Goal: Task Accomplishment & Management: Manage account settings

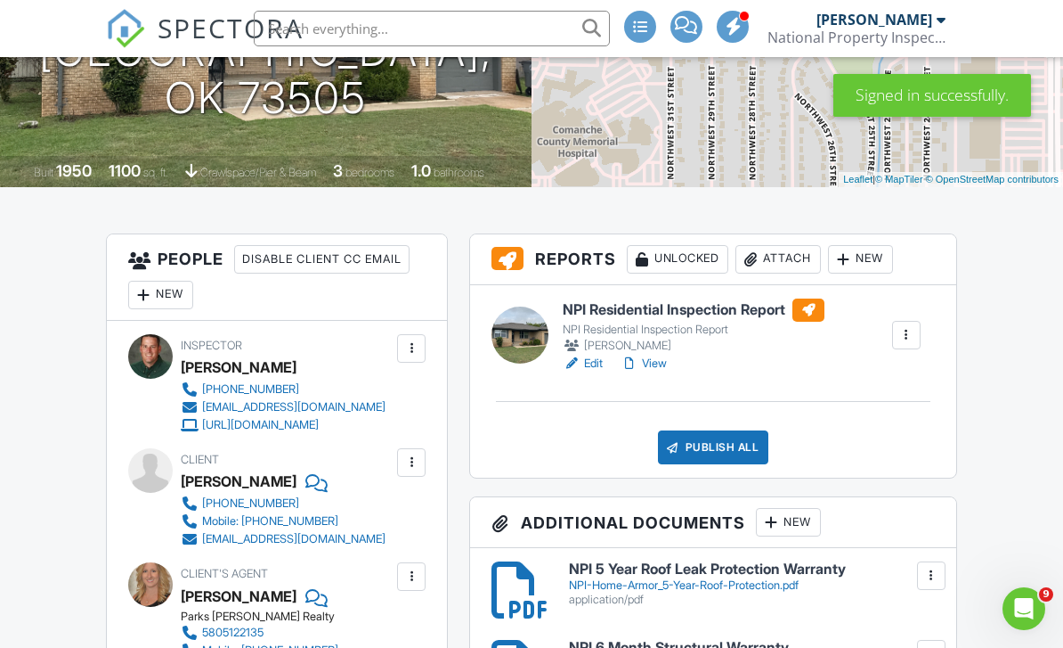
click at [792, 261] on div "Attach" at bounding box center [779, 259] width 86 height 29
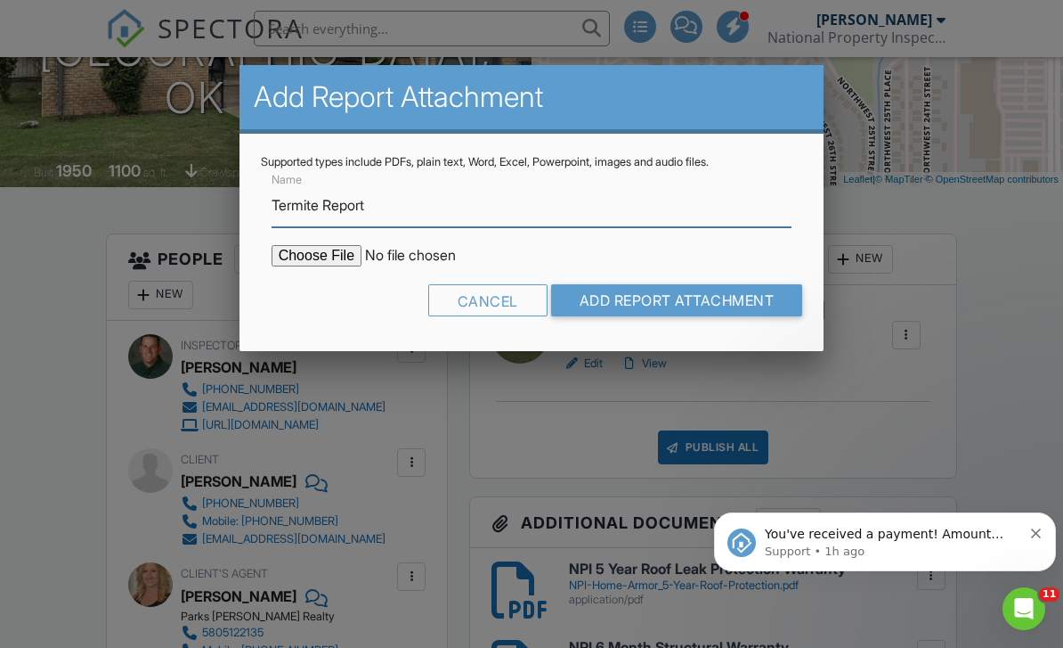
type input "Termite Report"
click at [326, 261] on input "file" at bounding box center [423, 255] width 303 height 21
type input "C:\fakepath\Termite Report 2704 NW Arlington Ave, Lawton OK 73505.pdf"
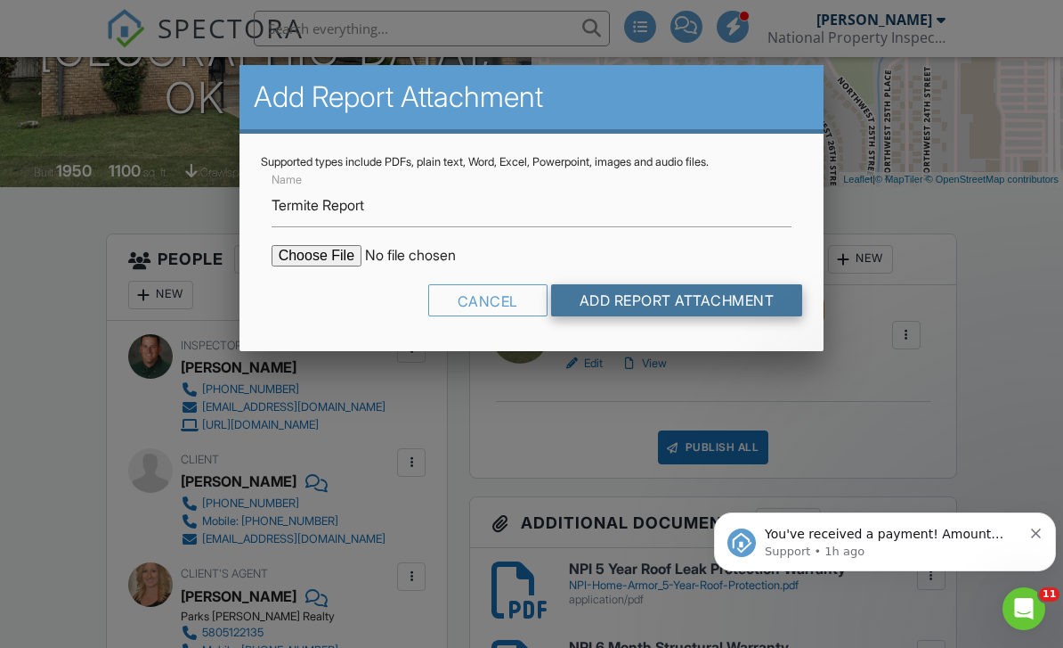
click at [595, 316] on input "Add Report Attachment" at bounding box center [677, 300] width 252 height 32
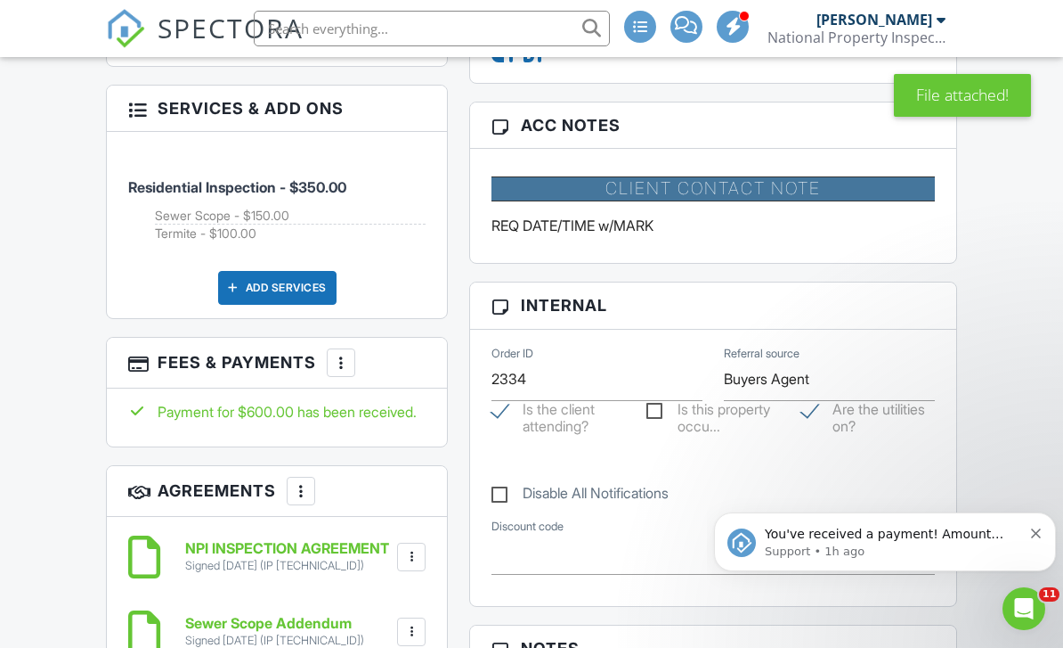
click at [346, 371] on div at bounding box center [341, 363] width 18 height 18
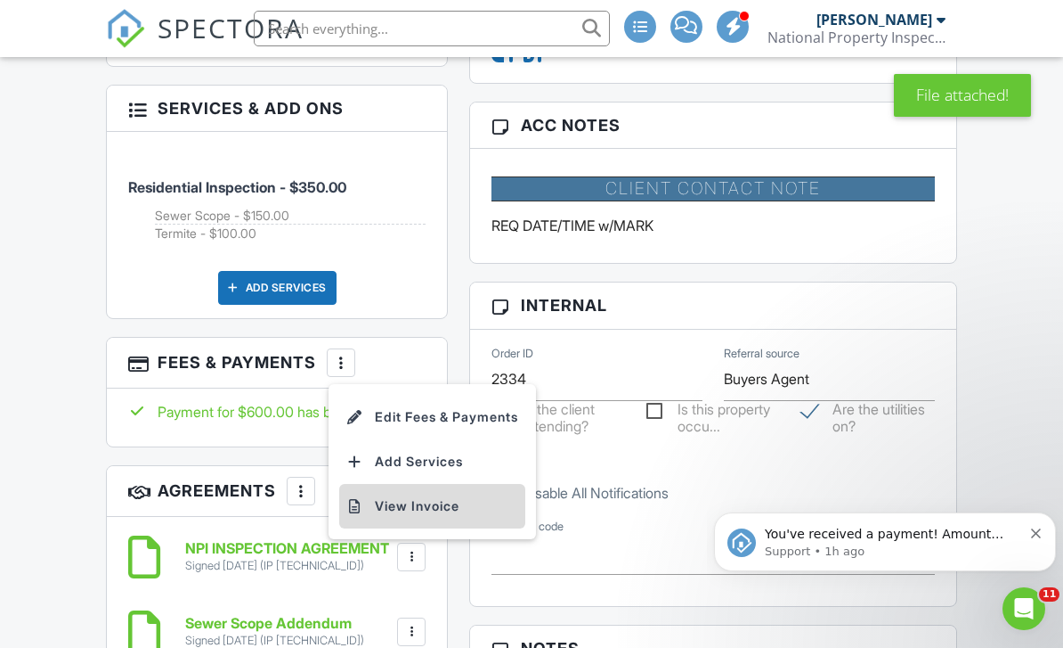
click at [386, 528] on li "View Invoice" at bounding box center [432, 506] width 186 height 45
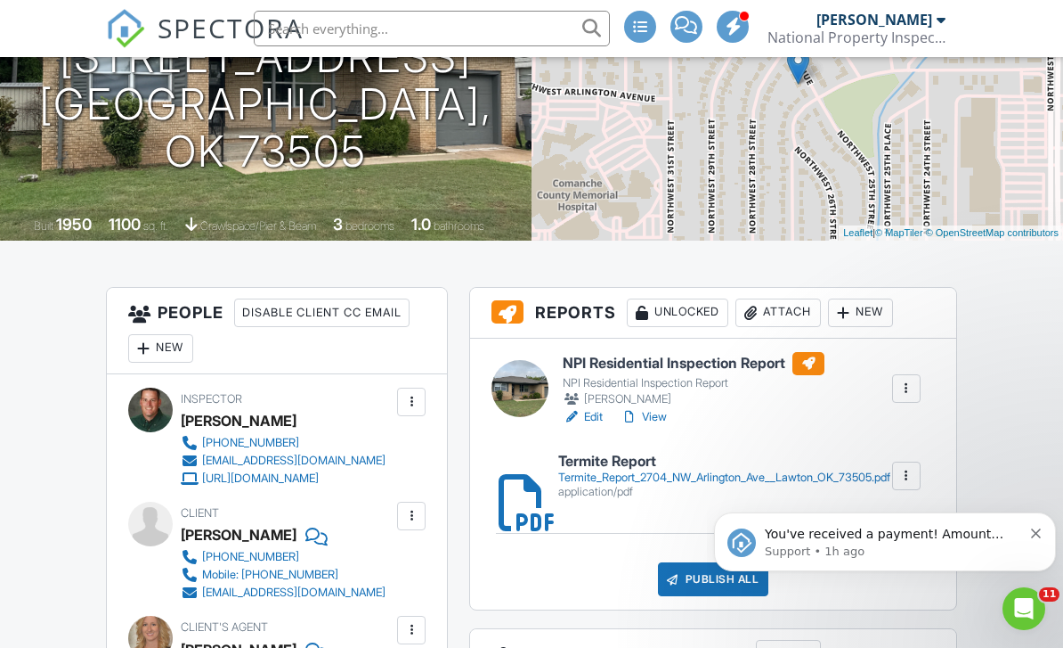
scroll to position [387, 0]
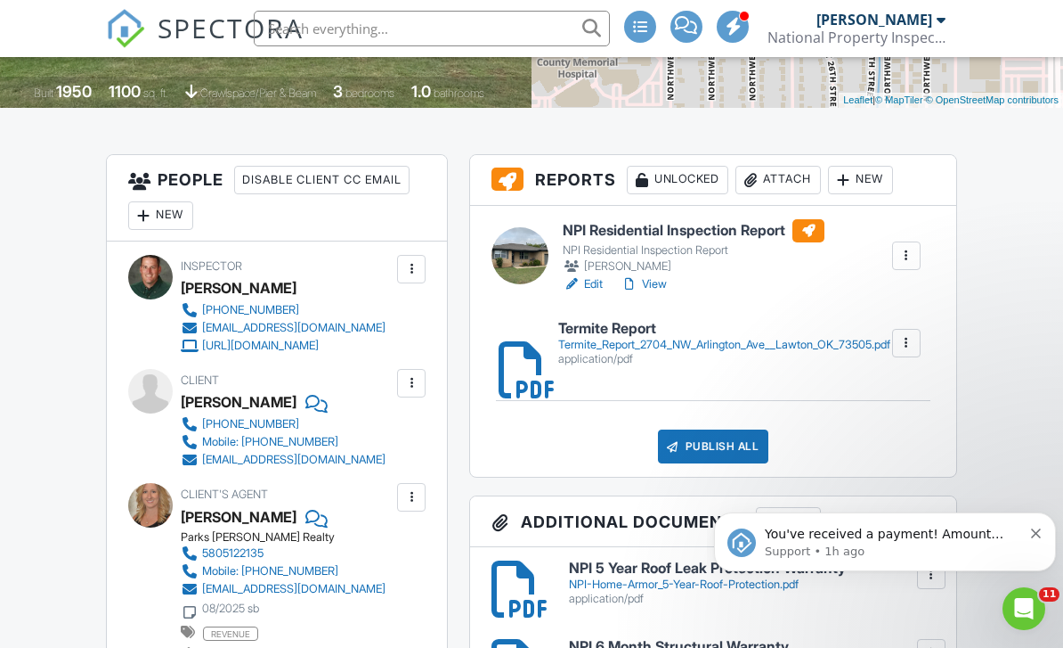
click at [789, 181] on div "Attach" at bounding box center [779, 180] width 86 height 29
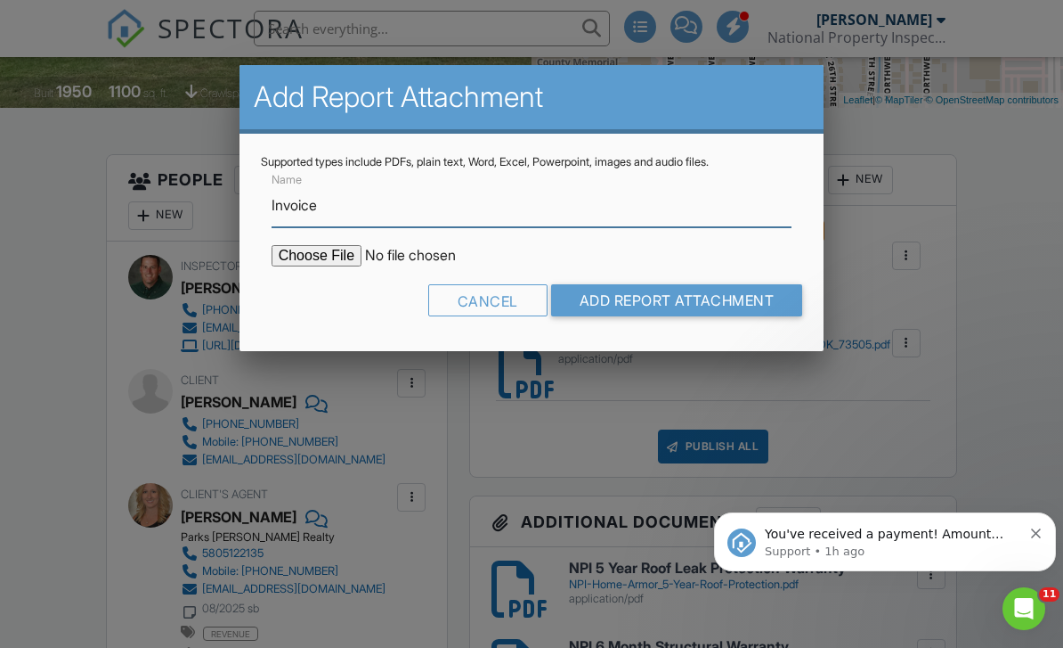
type input "Invoice"
click at [315, 264] on input "file" at bounding box center [423, 255] width 303 height 21
type input "C:\fakepath\Invoice - 08_27_2025 1_00 pm - 2704 NW Arlington Ave.pdf"
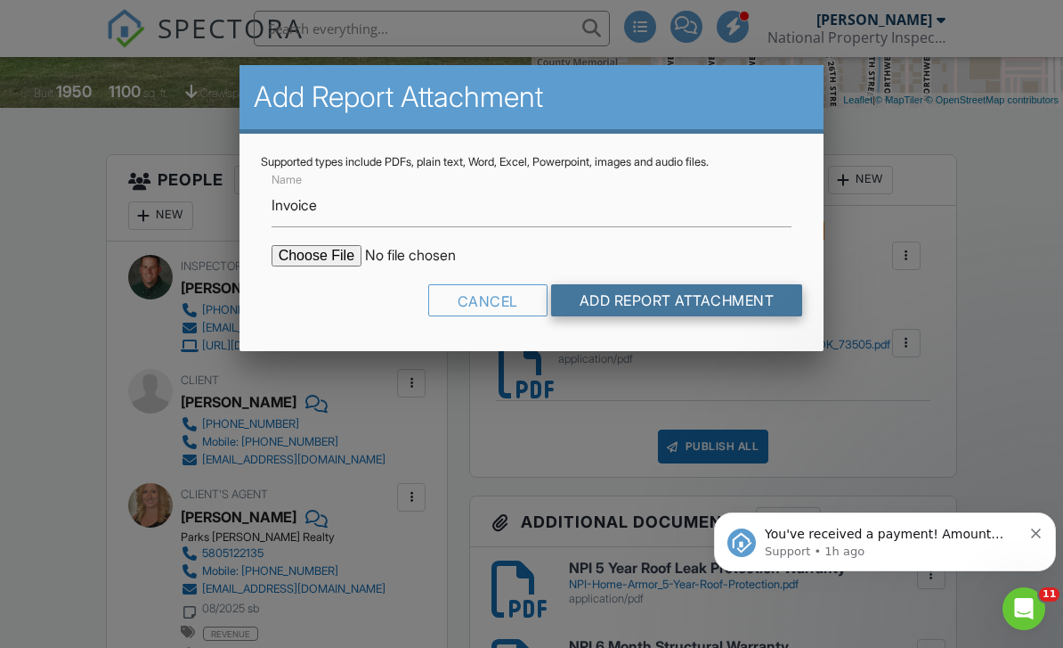
click at [597, 303] on input "Add Report Attachment" at bounding box center [677, 300] width 252 height 32
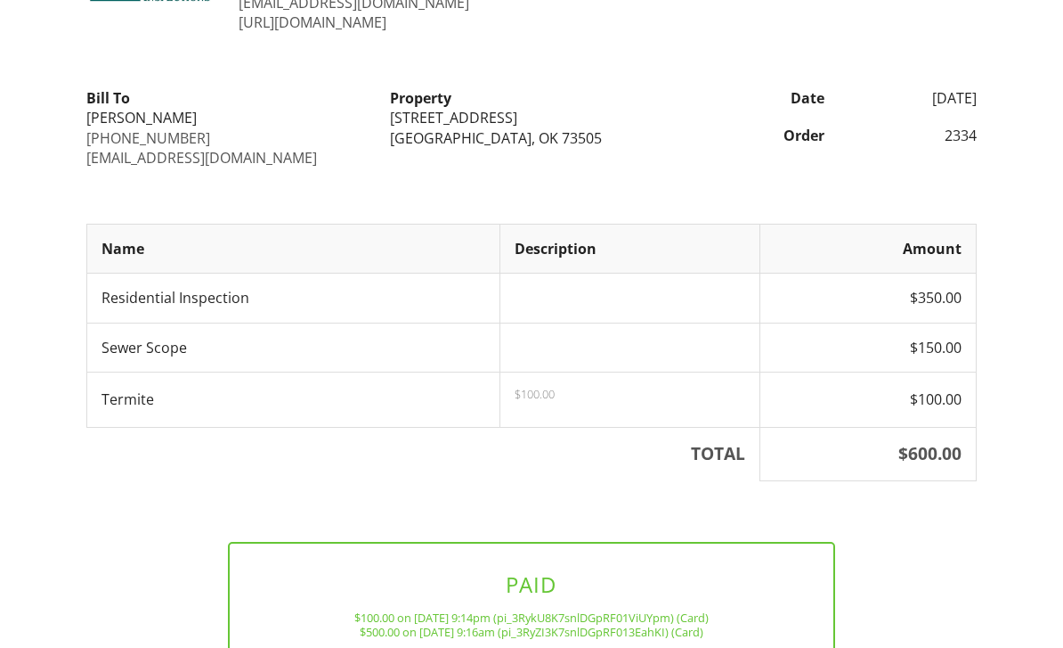
scroll to position [187, 0]
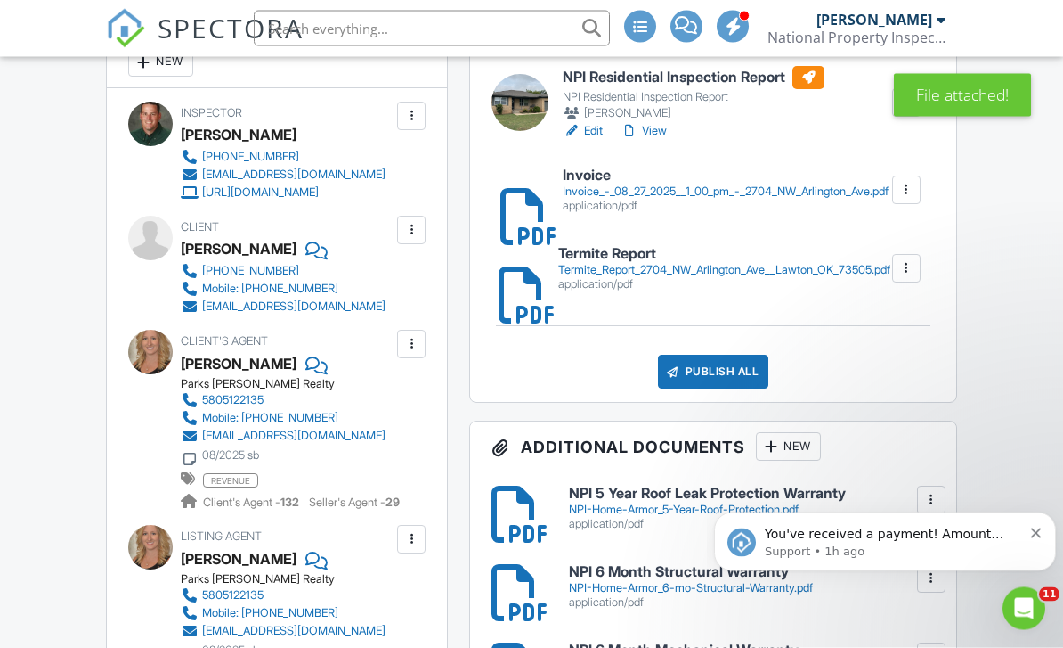
click at [1038, 537] on icon "Dismiss notification" at bounding box center [1036, 532] width 10 height 10
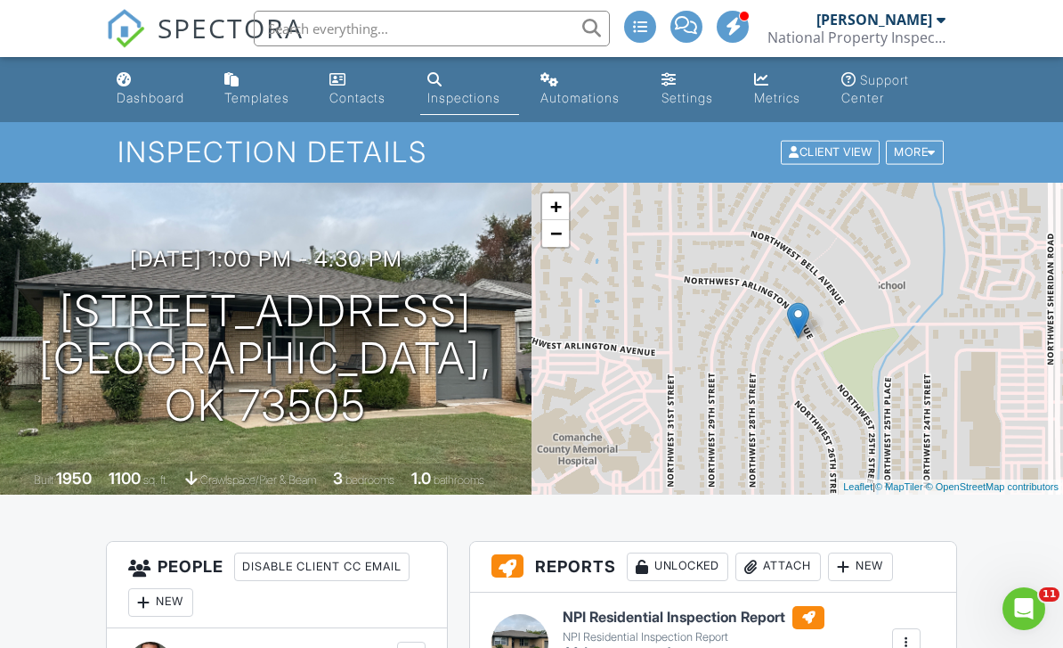
scroll to position [303, 0]
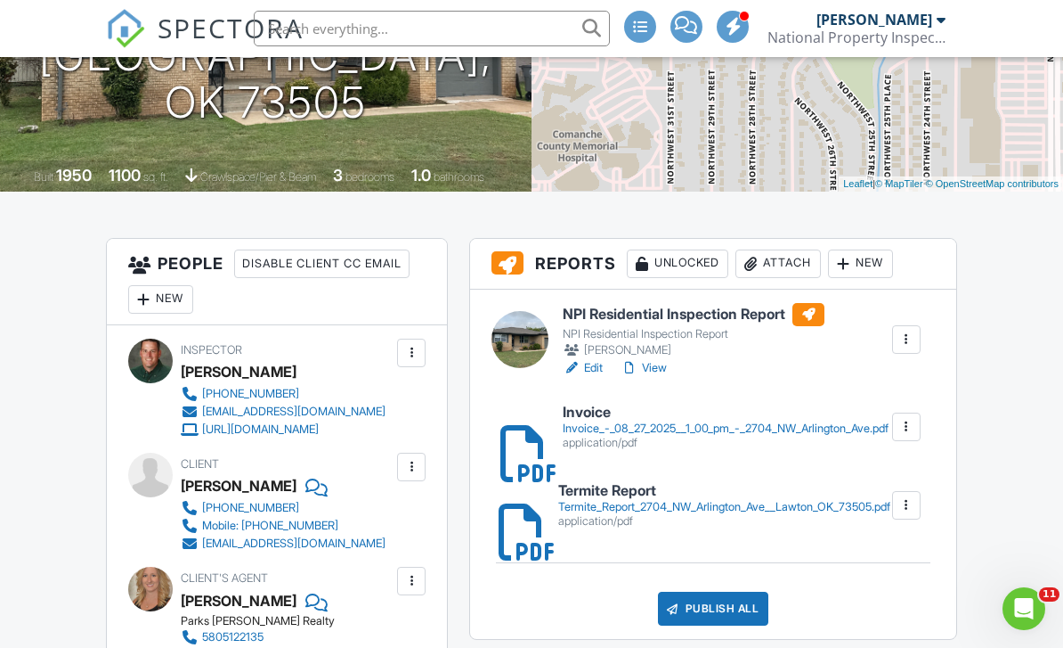
click at [598, 369] on link "Edit" at bounding box center [583, 368] width 40 height 18
